Goal: Information Seeking & Learning: Learn about a topic

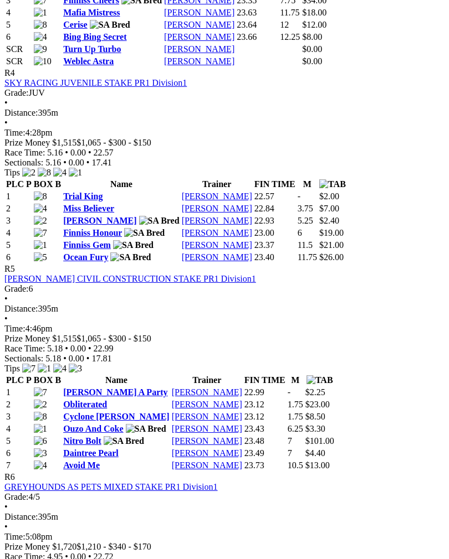
scroll to position [1125, 0]
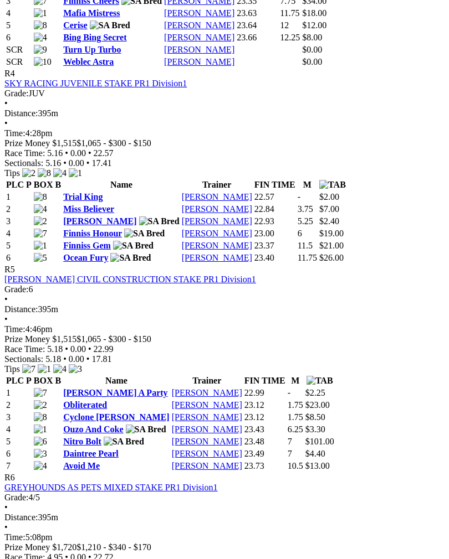
click at [434, 285] on div "Grade: 6 • Distance: 395m • Time: 4:46pm" at bounding box center [224, 310] width 440 height 50
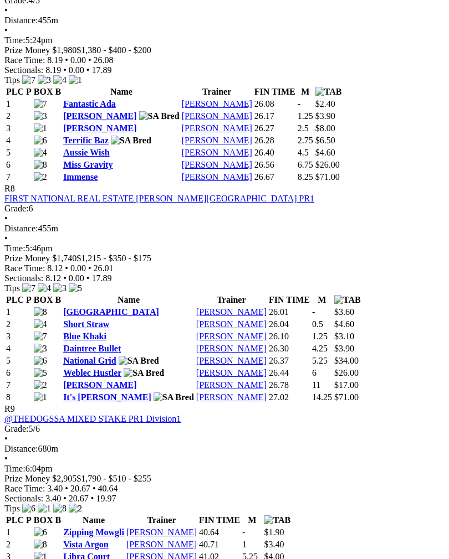
scroll to position [1842, 0]
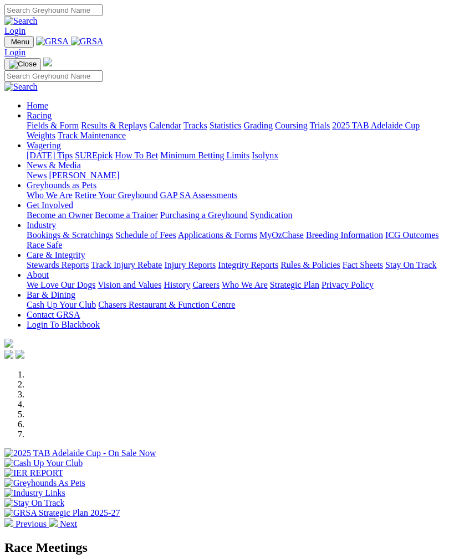
scroll to position [420, 0]
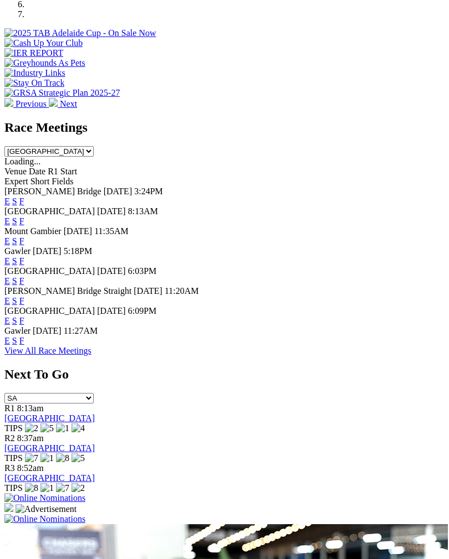
click at [24, 217] on link "F" at bounding box center [21, 221] width 5 height 9
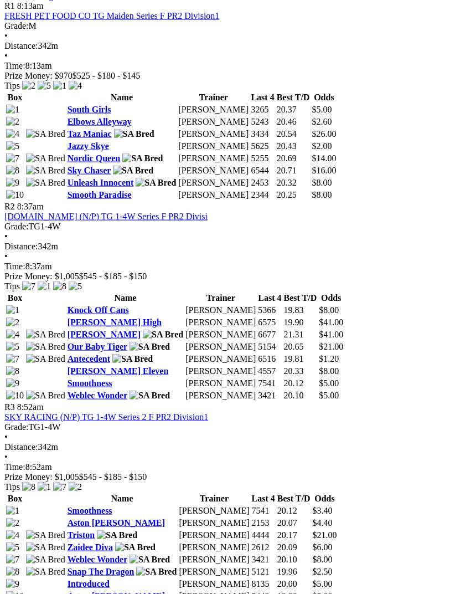
scroll to position [585, 0]
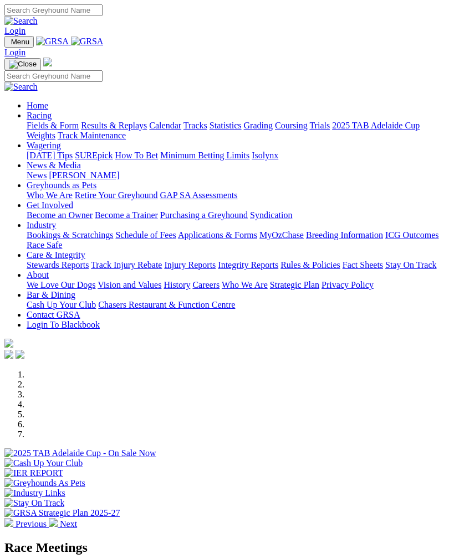
scroll to position [420, 0]
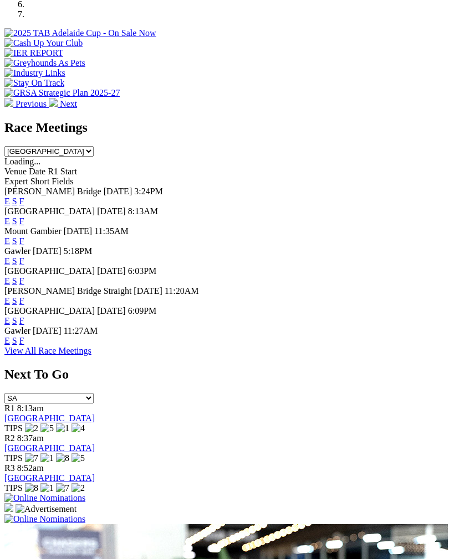
click at [24, 256] on link "F" at bounding box center [21, 260] width 5 height 9
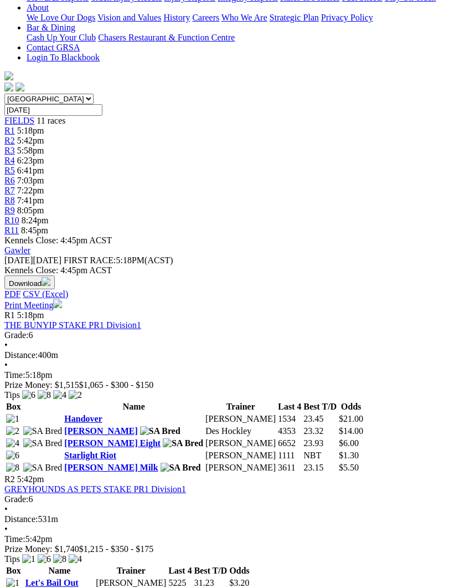
scroll to position [286, 0]
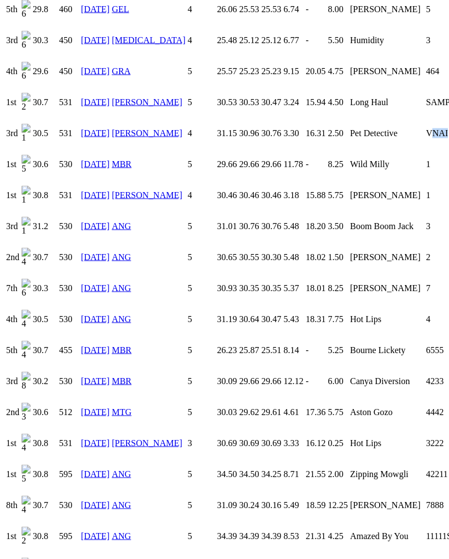
scroll to position [1263, 0]
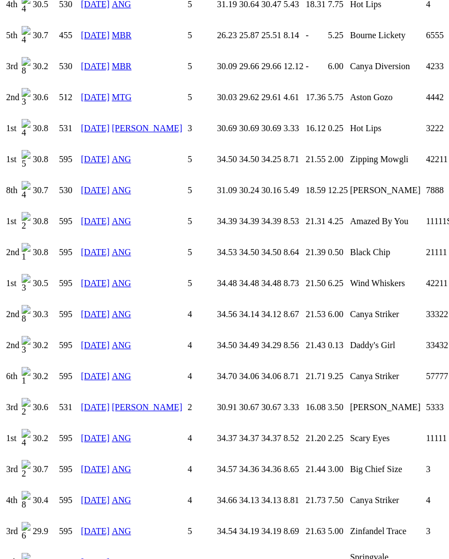
scroll to position [1573, 0]
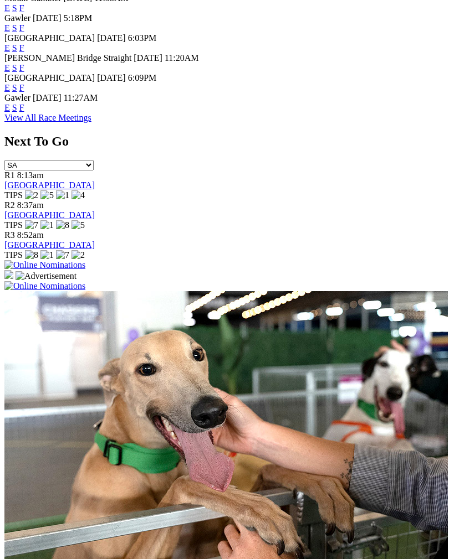
scroll to position [650, 0]
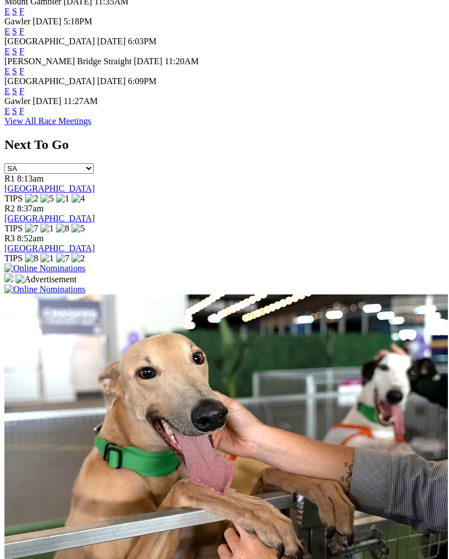
click at [24, 66] on link "F" at bounding box center [21, 70] width 5 height 9
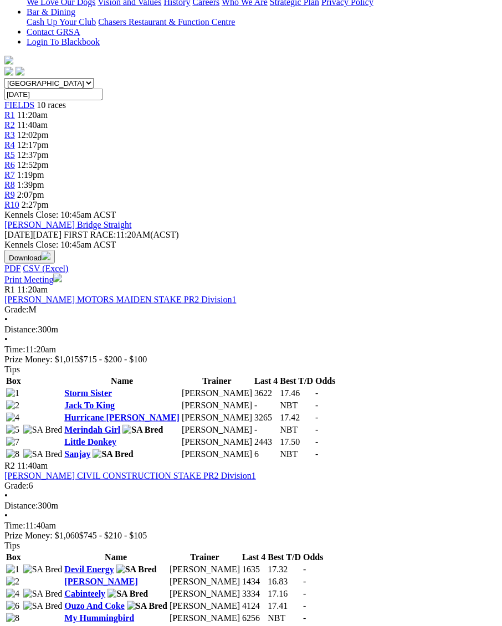
scroll to position [287, 0]
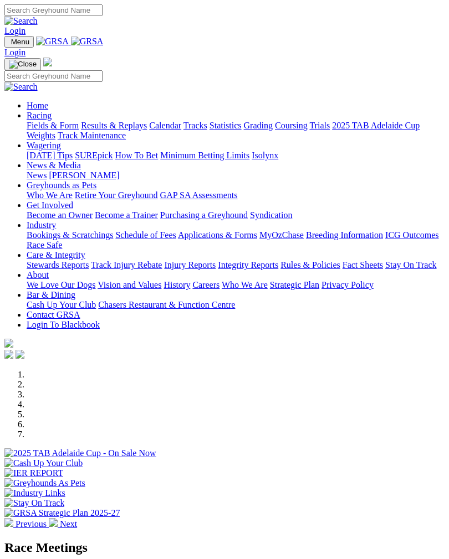
scroll to position [668, 0]
